Goal: Task Accomplishment & Management: Manage account settings

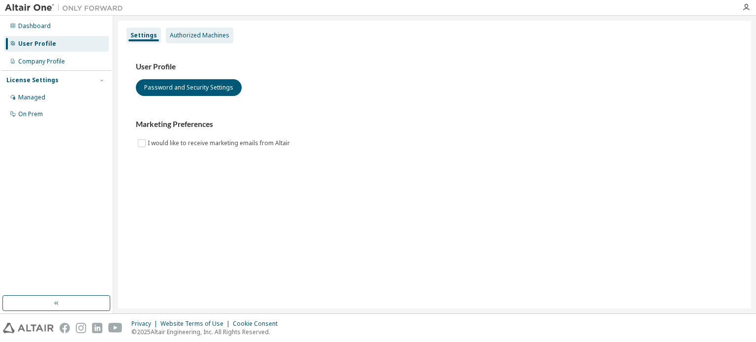
click at [198, 37] on div "Authorized Machines" at bounding box center [200, 35] width 60 height 8
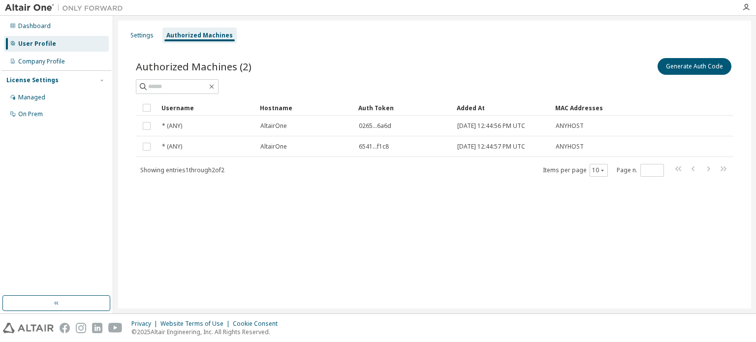
click at [54, 47] on div "User Profile" at bounding box center [56, 44] width 105 height 16
click at [144, 37] on div "Settings" at bounding box center [141, 35] width 23 height 8
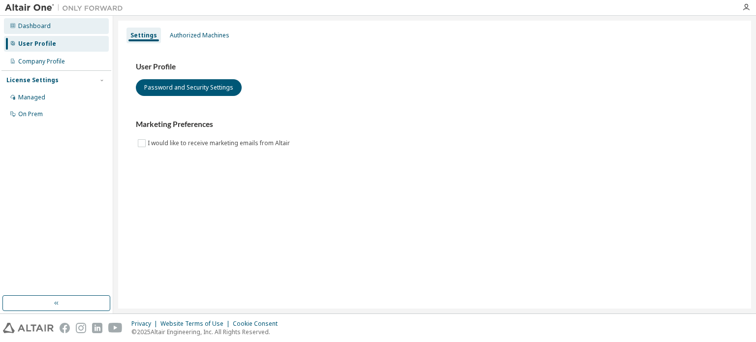
click at [49, 31] on div "Dashboard" at bounding box center [56, 26] width 105 height 16
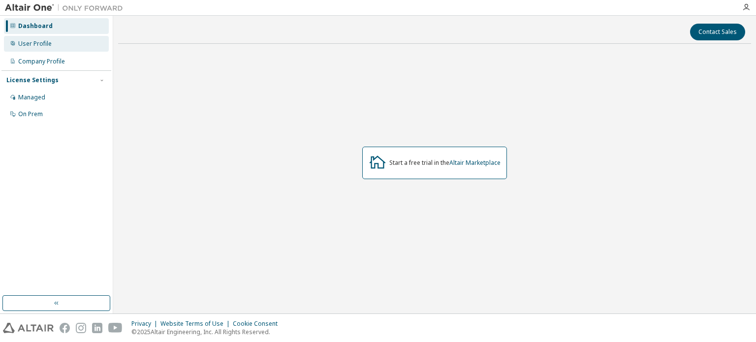
click at [42, 46] on div "User Profile" at bounding box center [34, 44] width 33 height 8
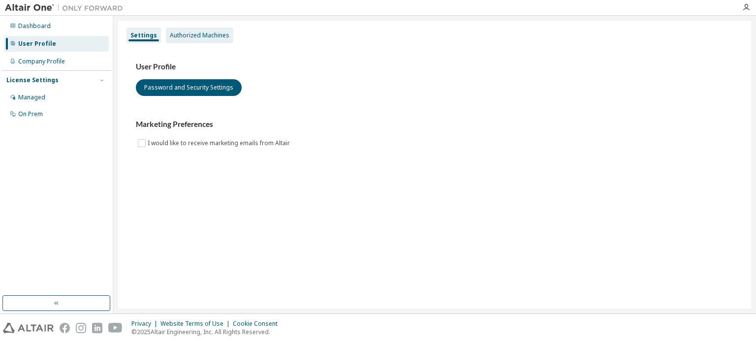
click at [197, 37] on div "Authorized Machines" at bounding box center [200, 35] width 60 height 8
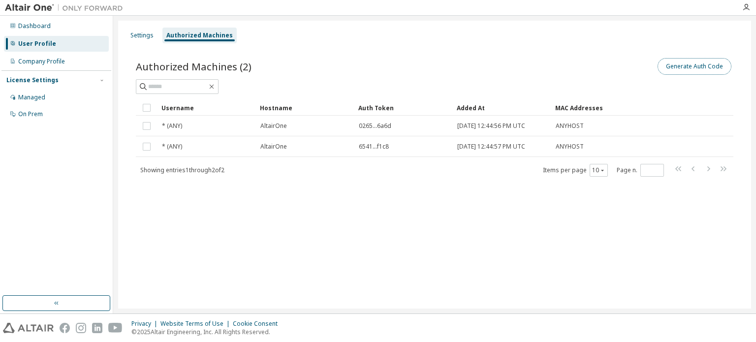
click at [687, 69] on button "Generate Auth Code" at bounding box center [694, 66] width 74 height 17
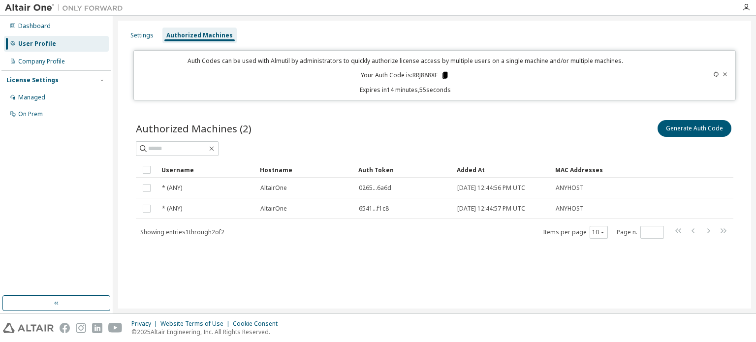
click at [444, 75] on icon at bounding box center [444, 75] width 5 height 7
